Goal: Contribute content

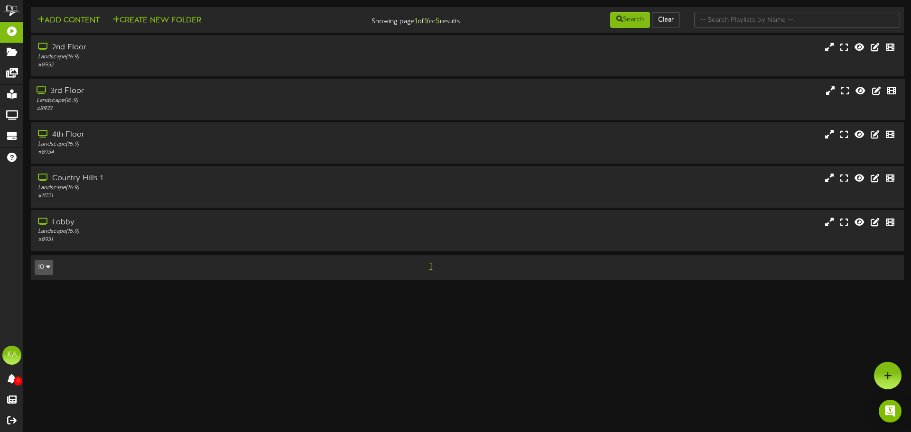
click at [278, 91] on div "3rd Floor" at bounding box center [212, 91] width 350 height 11
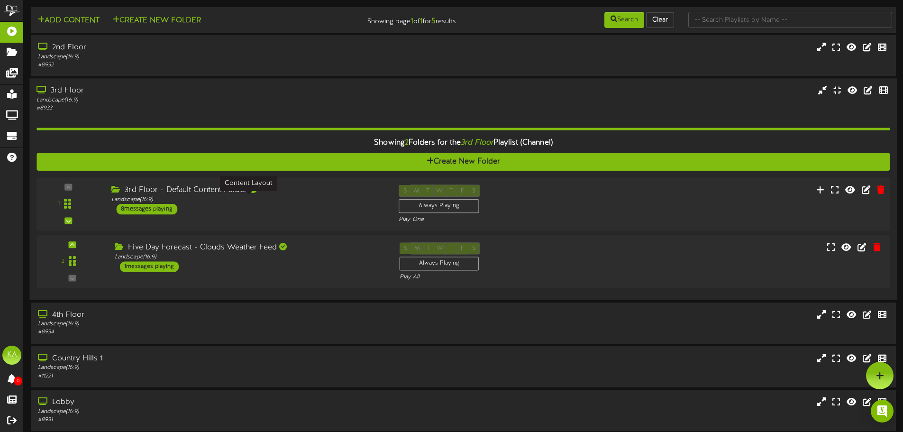
click at [295, 197] on div "Landscape ( 16:9 )" at bounding box center [247, 200] width 273 height 8
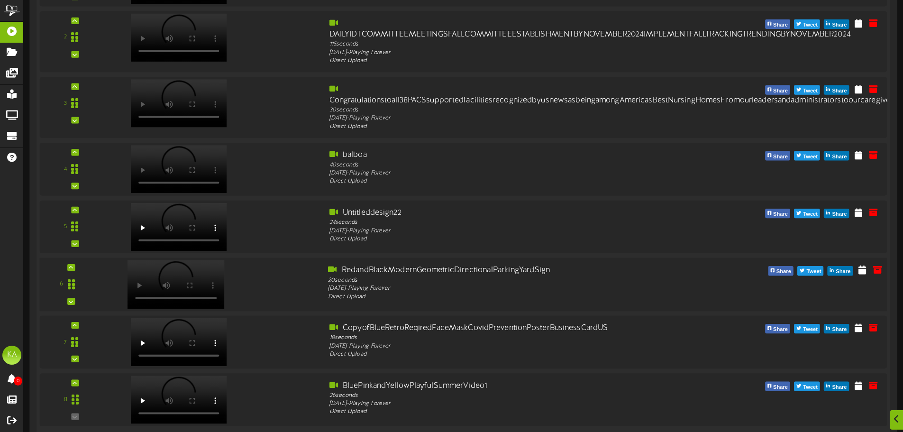
scroll to position [379, 0]
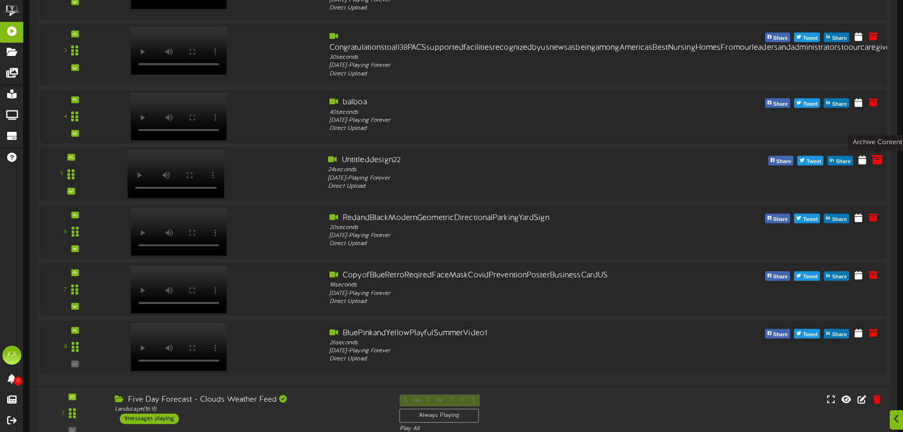
click at [876, 163] on icon at bounding box center [878, 159] width 10 height 10
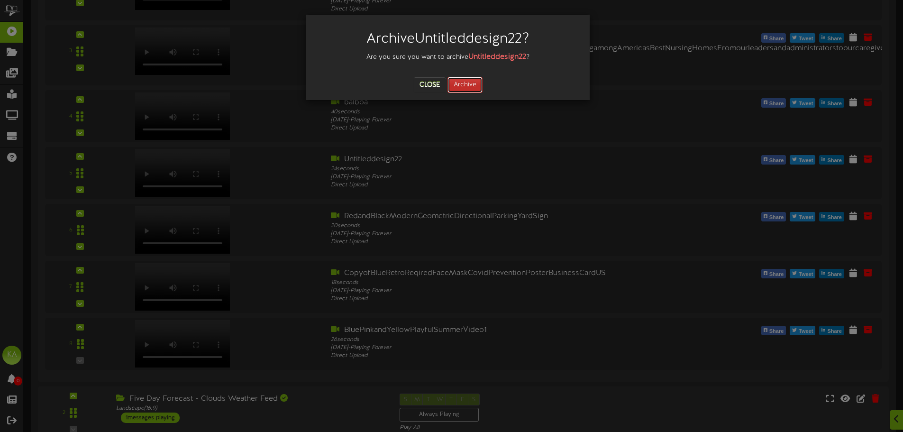
click at [479, 86] on button "Archive" at bounding box center [465, 85] width 35 height 16
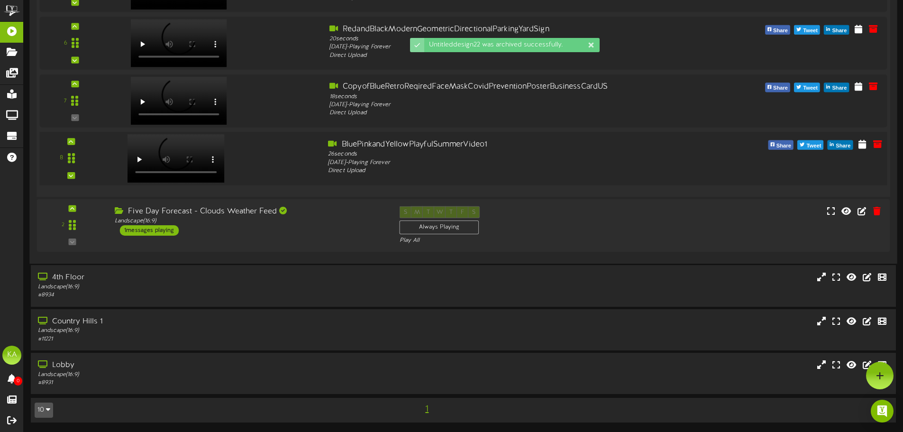
scroll to position [416, 0]
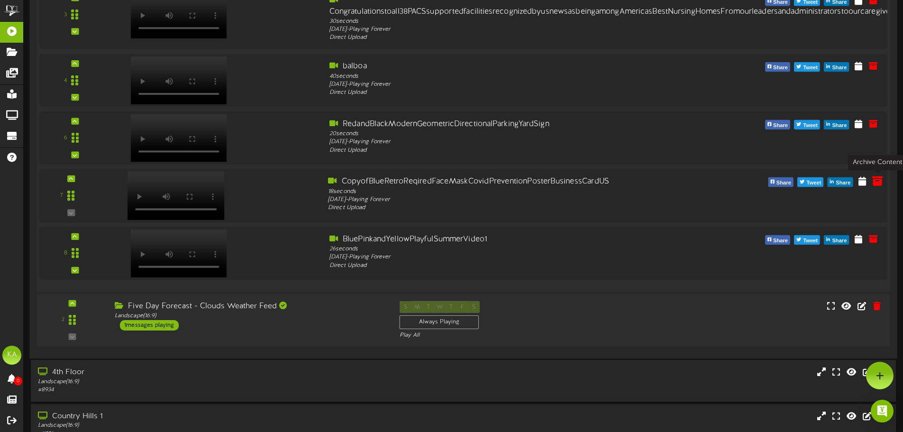
click at [878, 184] on icon at bounding box center [878, 181] width 10 height 10
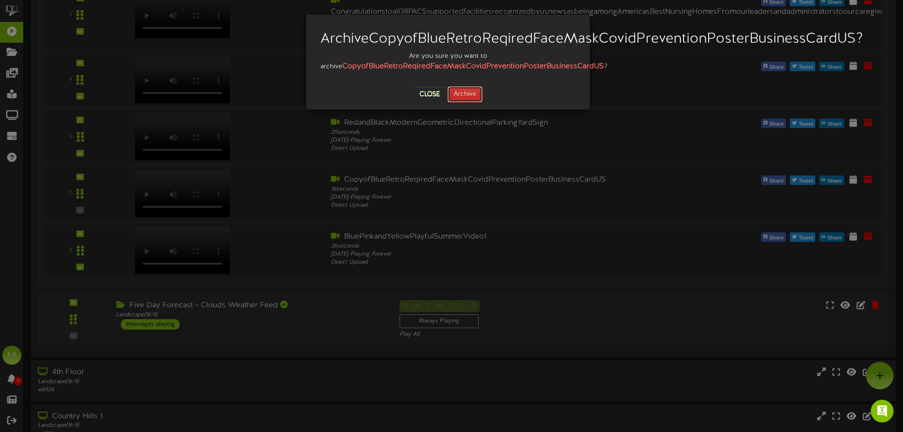
click at [465, 102] on button "Archive" at bounding box center [465, 94] width 35 height 16
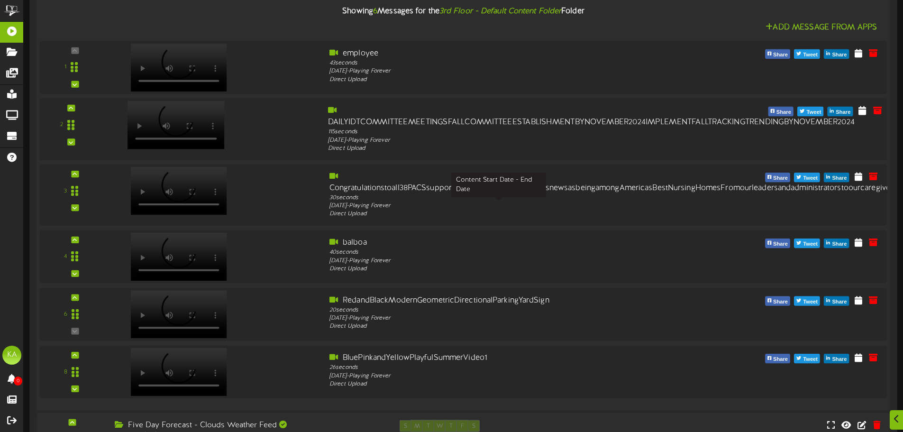
scroll to position [329, 0]
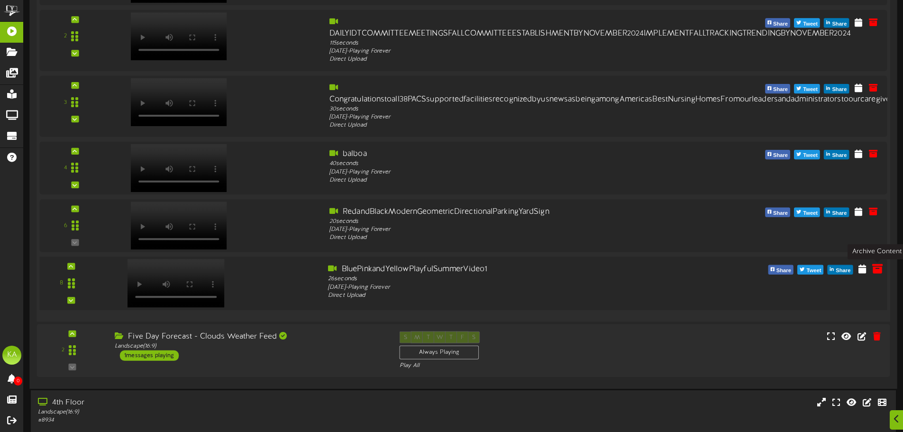
click at [875, 267] on icon at bounding box center [878, 268] width 10 height 10
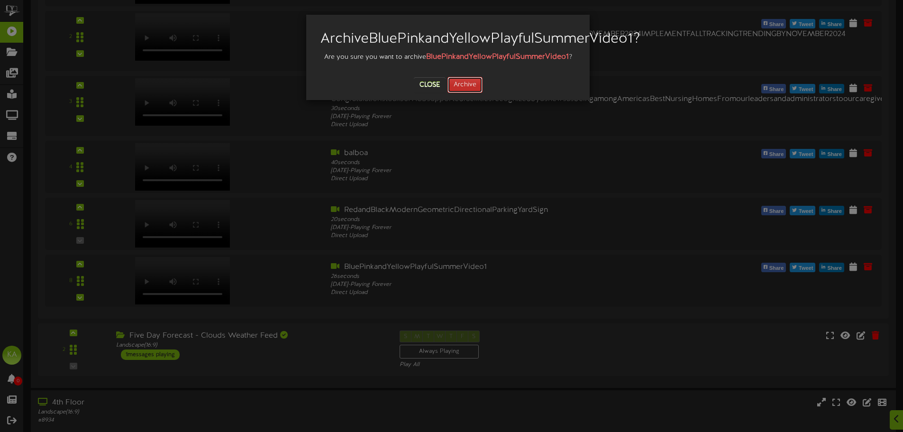
click at [479, 93] on button "Archive" at bounding box center [465, 85] width 35 height 16
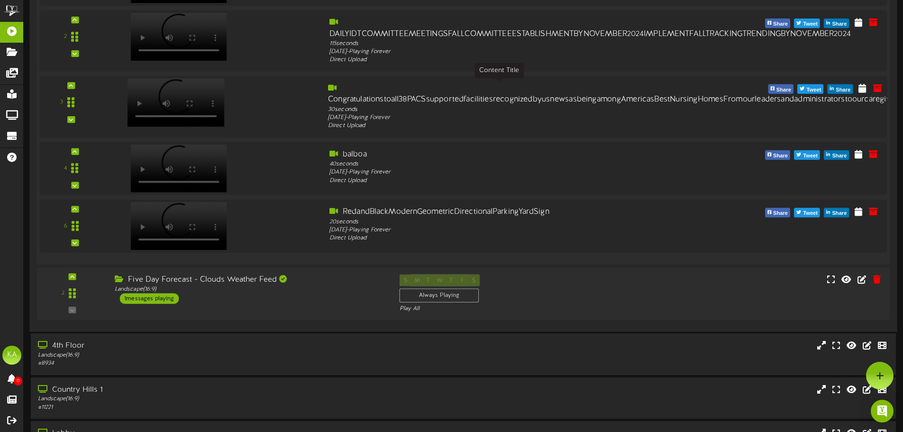
scroll to position [139, 0]
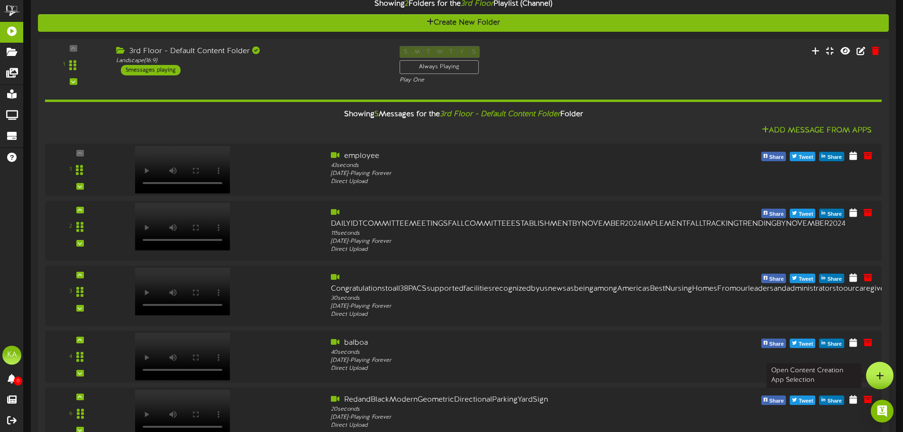
click at [880, 379] on icon at bounding box center [880, 375] width 8 height 9
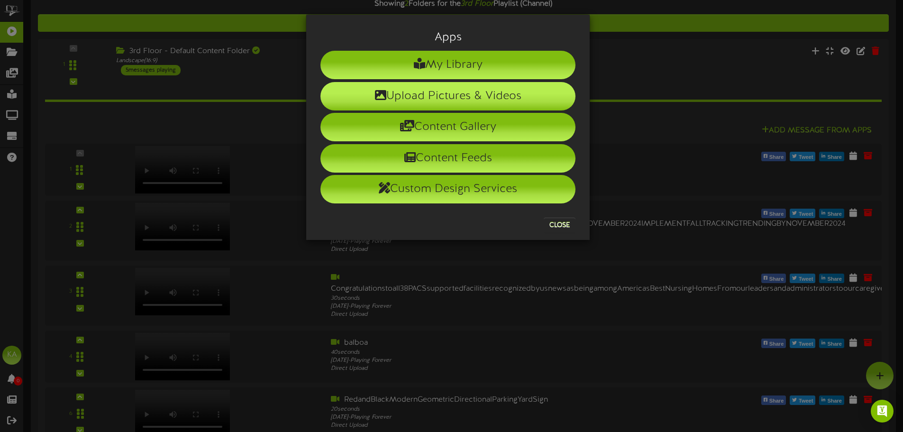
click at [405, 106] on li "Upload Pictures & Videos" at bounding box center [448, 96] width 255 height 28
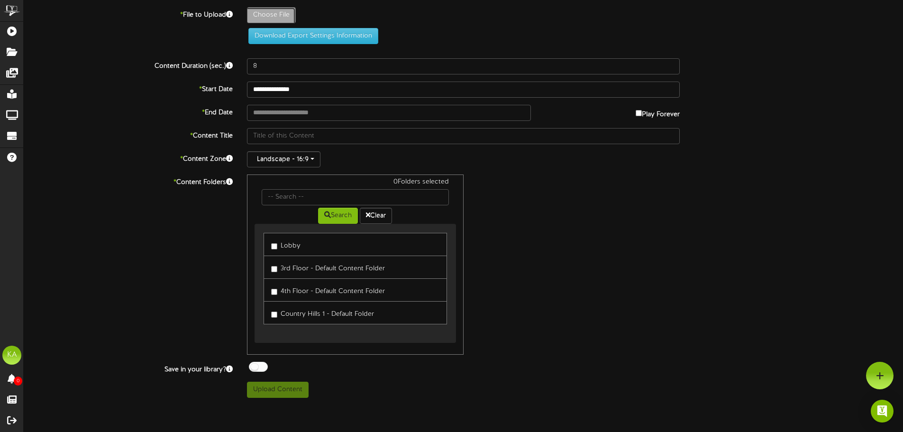
type input "**********"
type input "Untitleddesign5"
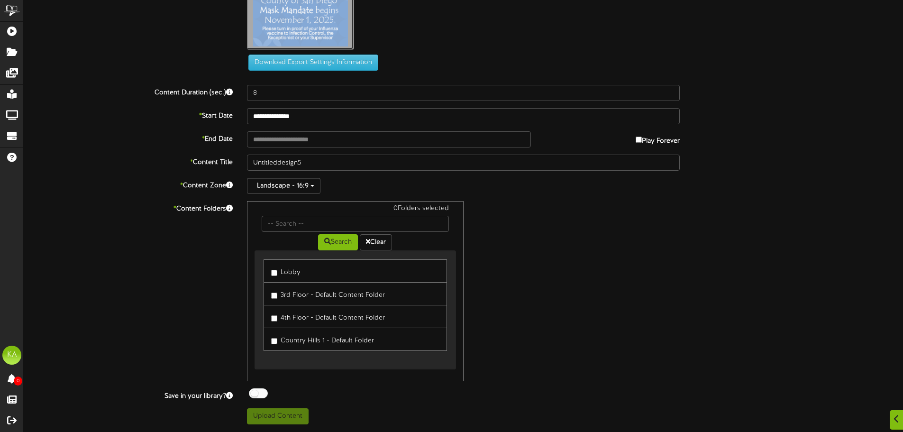
scroll to position [95, 0]
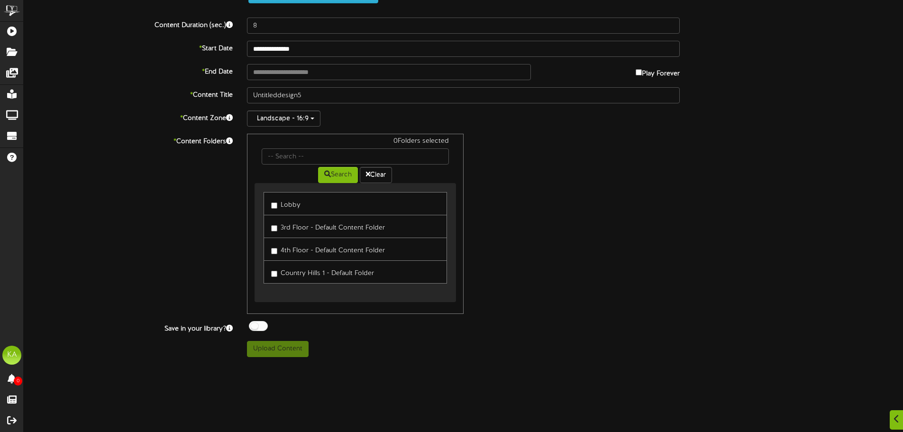
click at [289, 203] on label "Lobby" at bounding box center [285, 203] width 29 height 13
click at [287, 229] on label "3rd Floor - Default Content Folder" at bounding box center [328, 226] width 114 height 13
click at [288, 250] on label "4th Floor - Default Content Folder" at bounding box center [328, 249] width 114 height 13
click at [294, 346] on button "Upload Content" at bounding box center [278, 349] width 62 height 16
type input "**********"
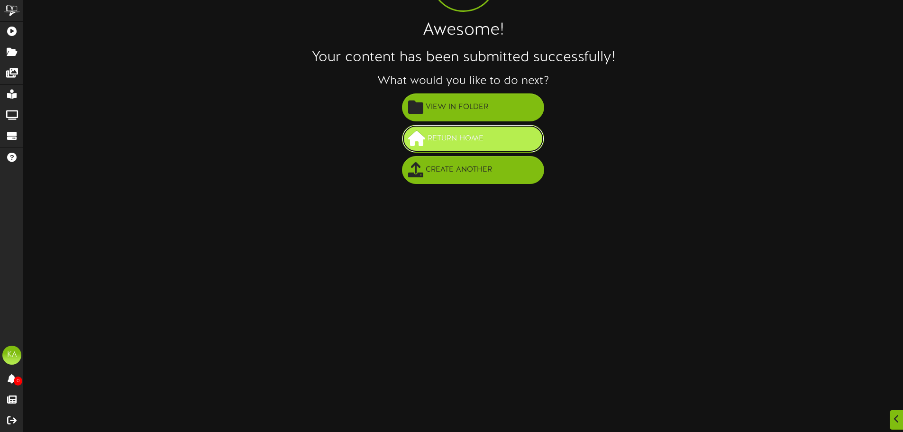
click at [478, 144] on span "Return Home" at bounding box center [455, 139] width 61 height 16
